Goal: Task Accomplishment & Management: Manage account settings

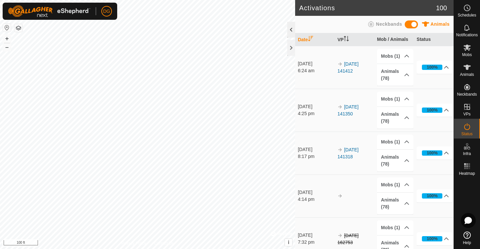
click at [291, 30] on div at bounding box center [291, 30] width 8 height 16
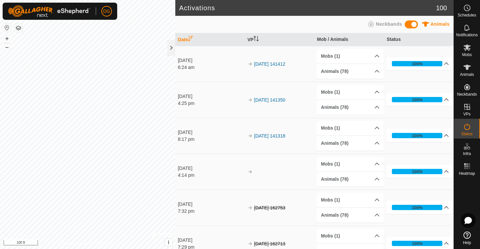
click at [183, 40] on th "Date" at bounding box center [210, 39] width 70 height 13
click at [171, 50] on div at bounding box center [171, 48] width 8 height 16
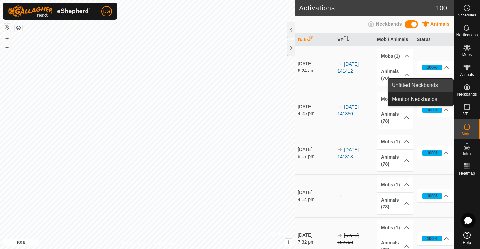
click at [422, 85] on link "Unfitted Neckbands" at bounding box center [420, 85] width 65 height 13
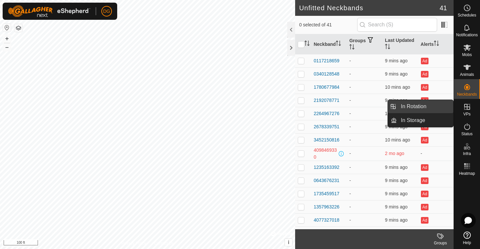
click at [414, 107] on link "In Rotation" at bounding box center [425, 106] width 56 height 13
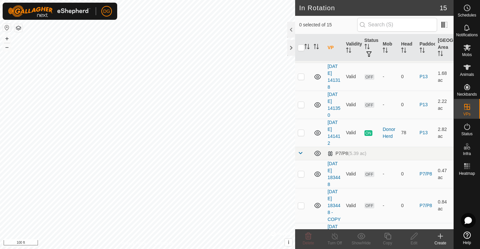
scroll to position [15, 0]
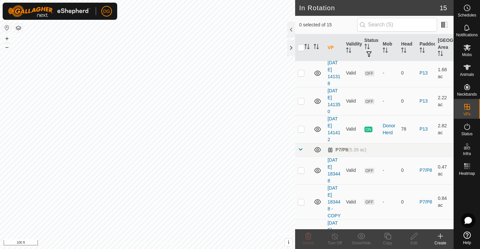
click at [301, 149] on span at bounding box center [300, 149] width 5 height 5
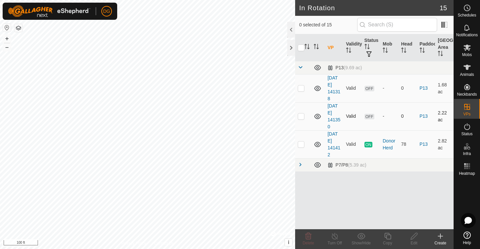
click at [301, 117] on p-checkbox at bounding box center [301, 116] width 7 height 5
checkbox input "true"
click at [299, 88] on p-checkbox at bounding box center [301, 87] width 7 height 5
click at [309, 235] on icon at bounding box center [308, 236] width 6 height 7
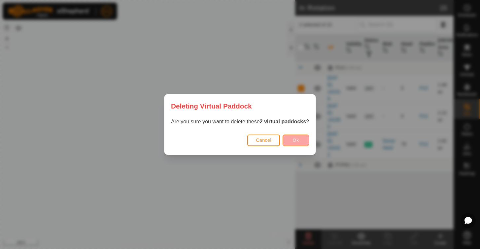
click at [297, 138] on span "Ok" at bounding box center [296, 140] width 6 height 5
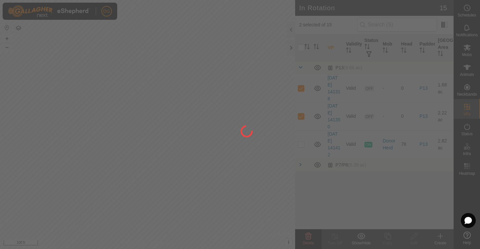
checkbox input "false"
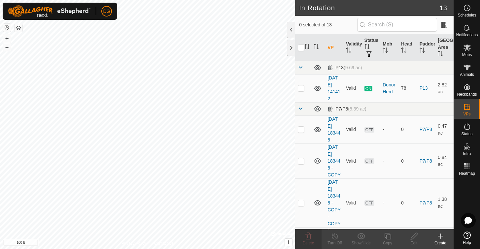
click at [302, 108] on span at bounding box center [300, 108] width 5 height 5
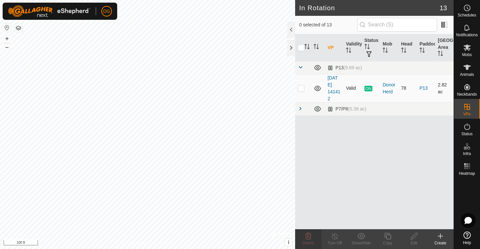
click at [302, 90] on p-checkbox at bounding box center [301, 87] width 7 height 5
checkbox input "true"
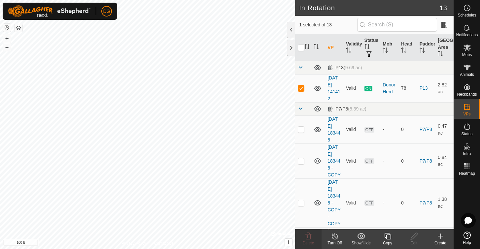
click at [334, 236] on line at bounding box center [334, 236] width 5 height 5
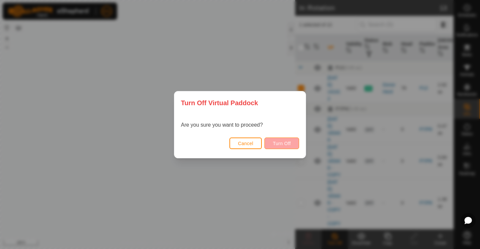
click at [280, 143] on span "Turn Off" at bounding box center [282, 143] width 18 height 5
